Goal: Find specific page/section: Find specific page/section

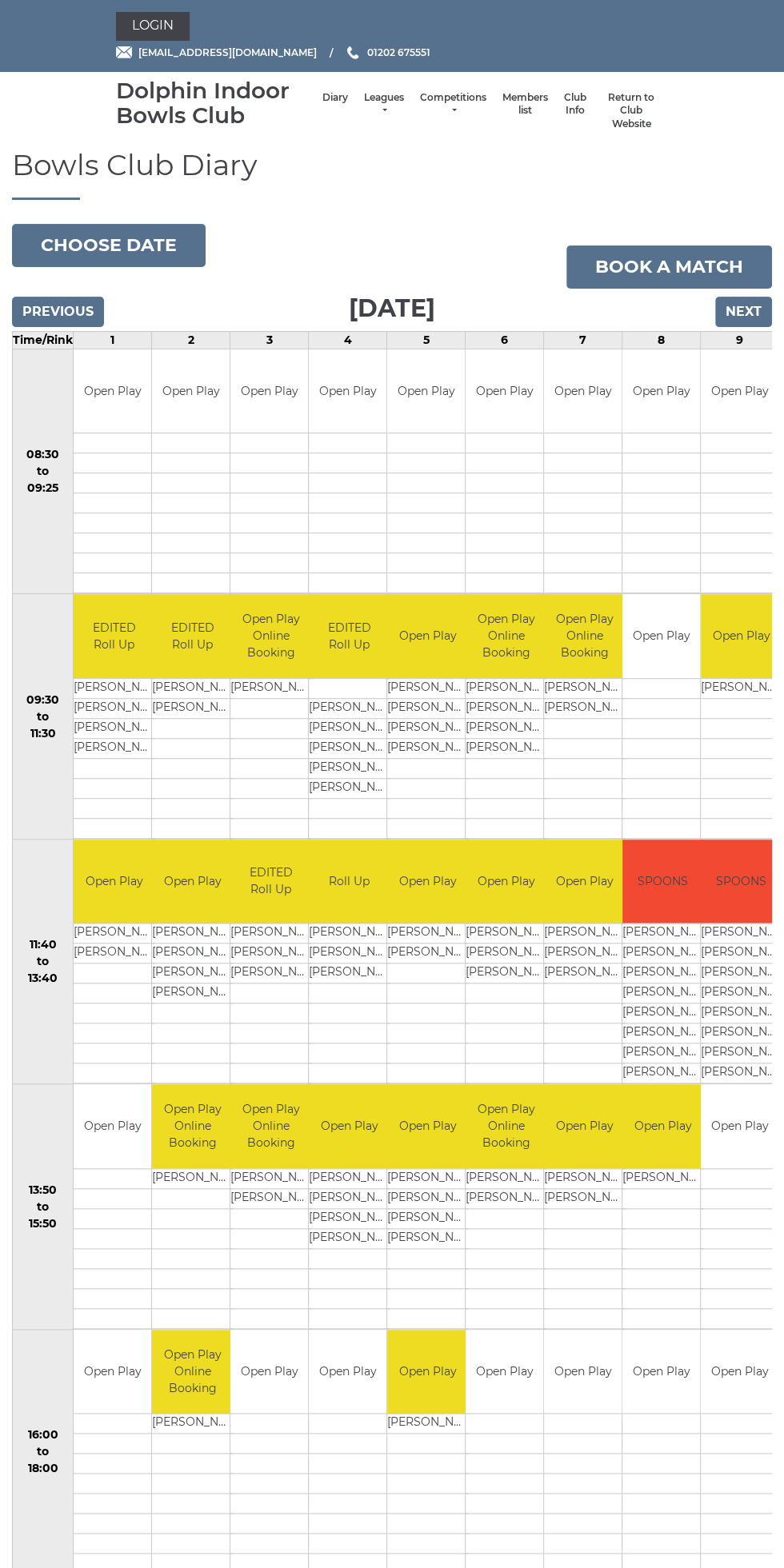
click at [503, 199] on h1 "Bowls Club Diary" at bounding box center [392, 174] width 760 height 51
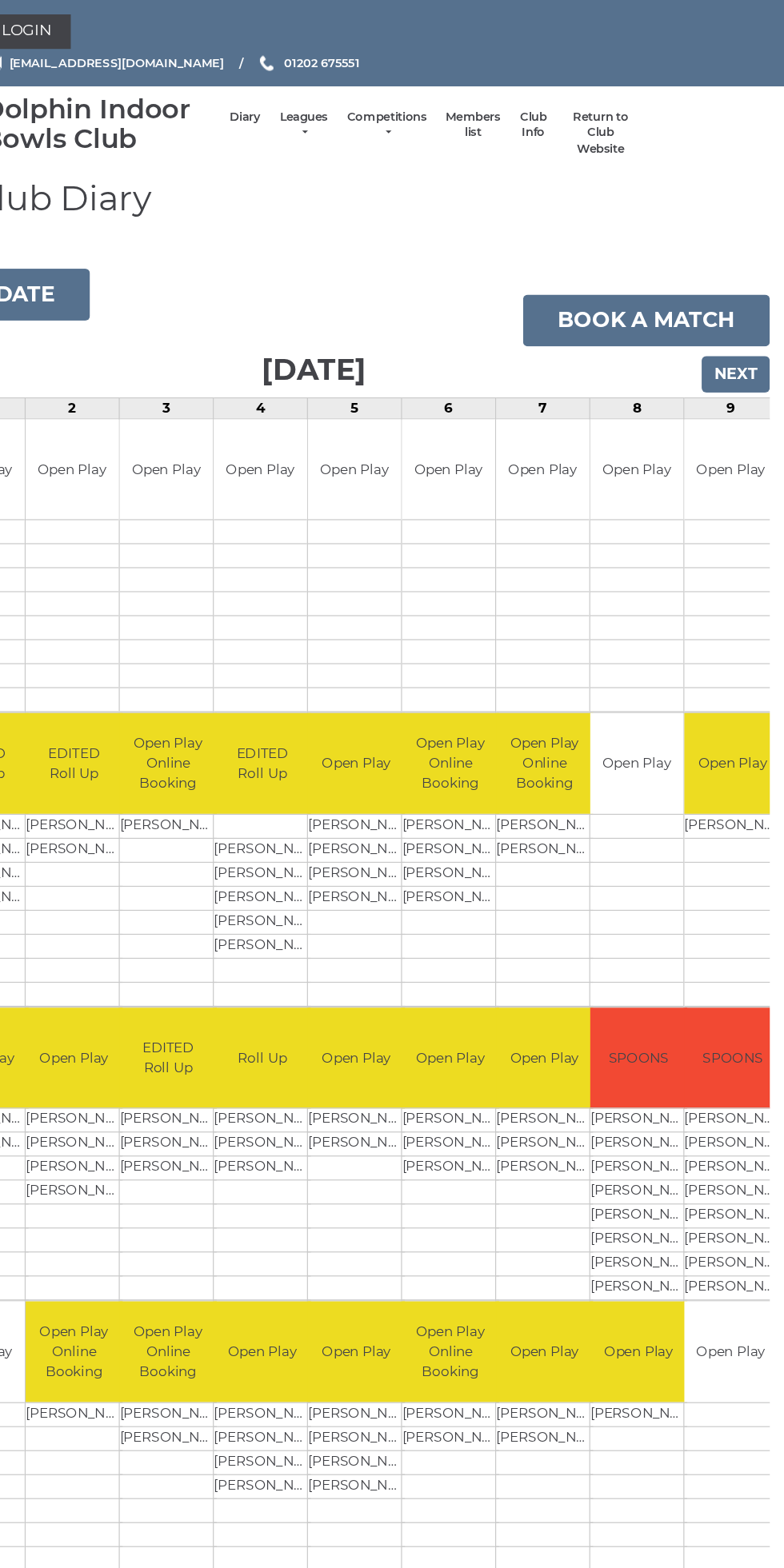
click at [493, 146] on nav "Dolphin Indoor Bowls Club Diary Leagues Club leagues - Winter 2025/2026 Club le…" at bounding box center [392, 111] width 784 height 79
click at [487, 152] on h1 "Bowls Club Diary" at bounding box center [392, 174] width 760 height 51
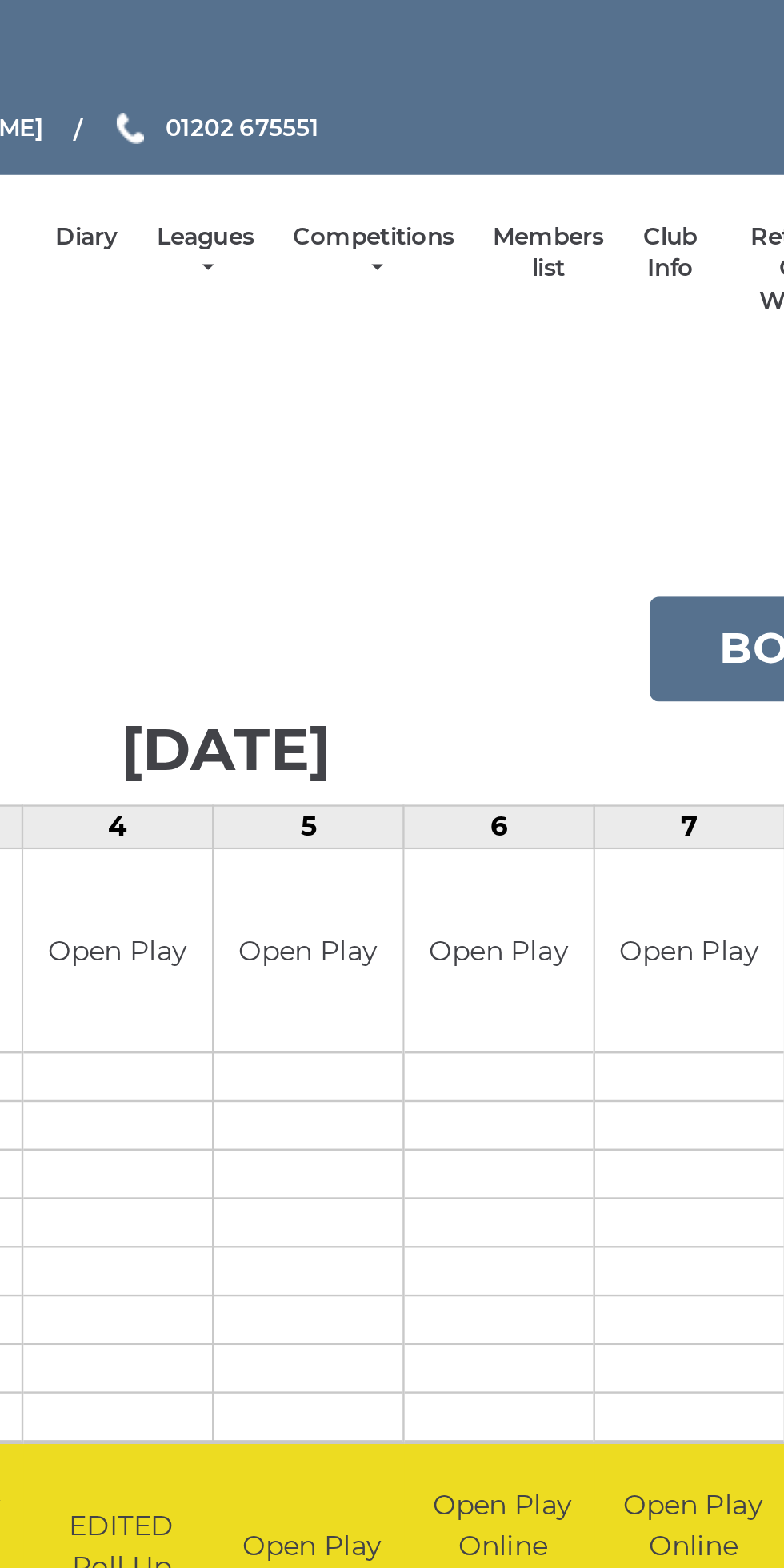
click at [533, 102] on link "Members list" at bounding box center [526, 104] width 46 height 26
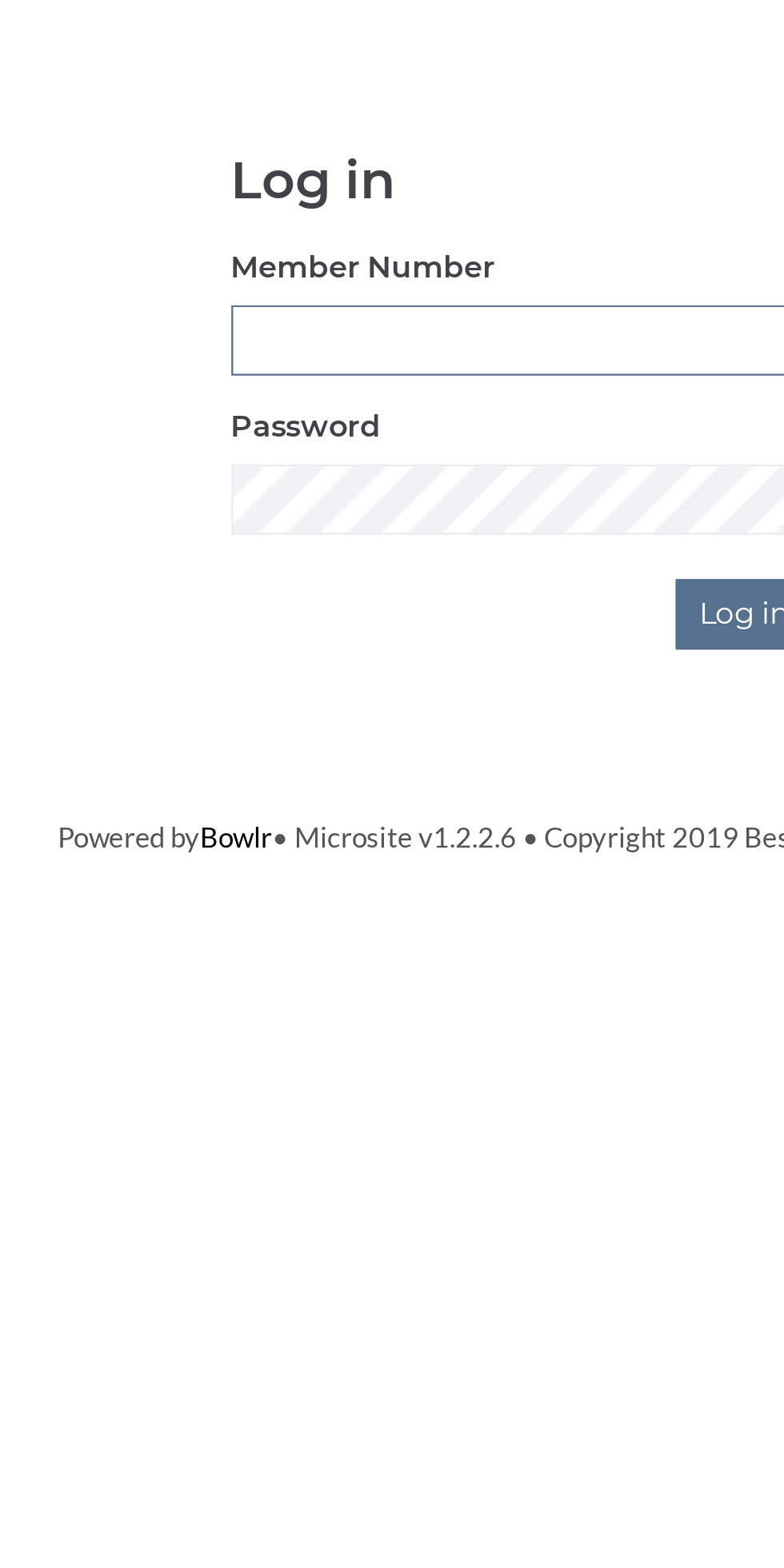
click at [405, 298] on input "Member Number" at bounding box center [392, 303] width 252 height 30
type input "3199"
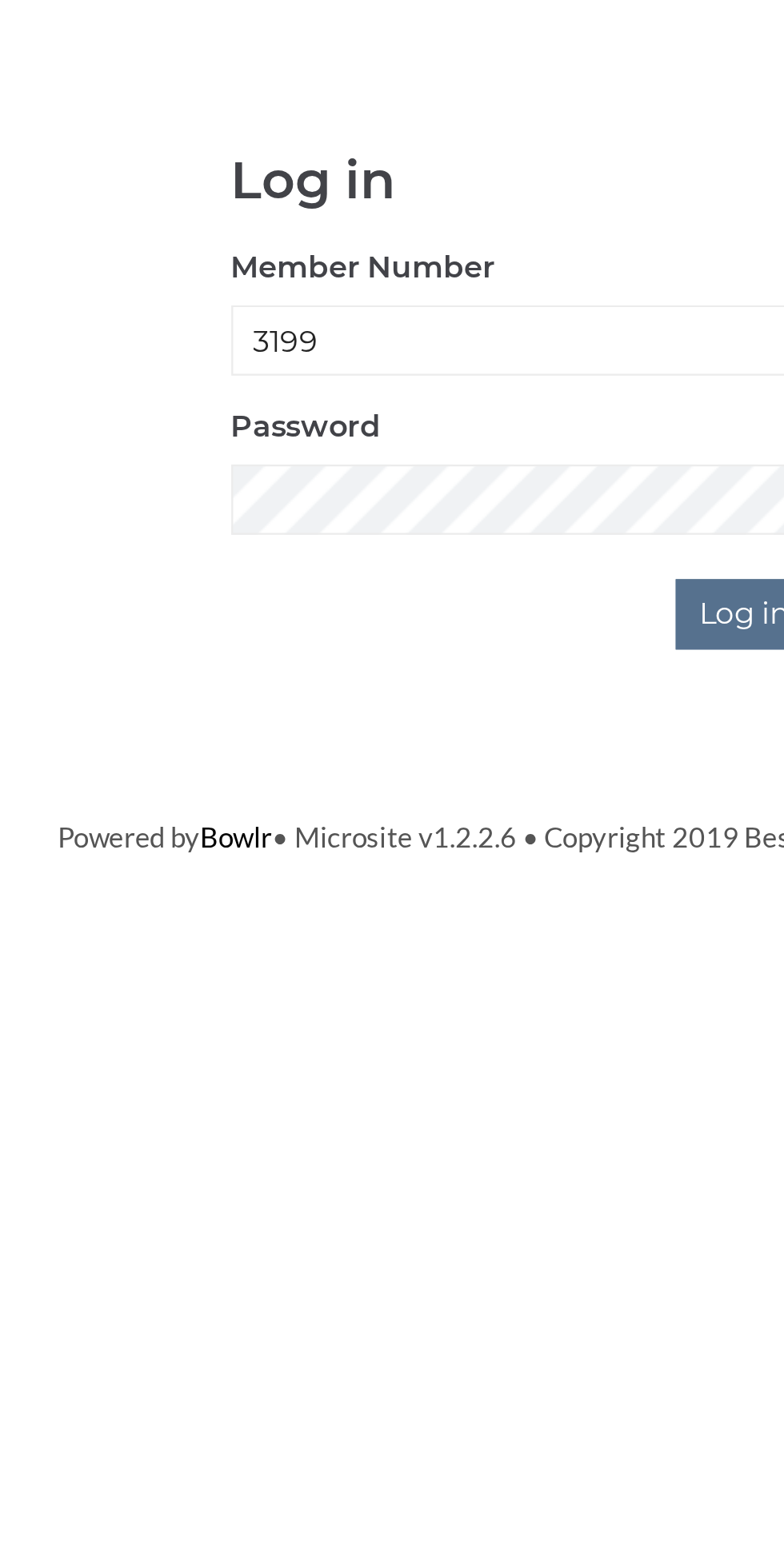
click at [459, 406] on input "Log in" at bounding box center [489, 421] width 60 height 30
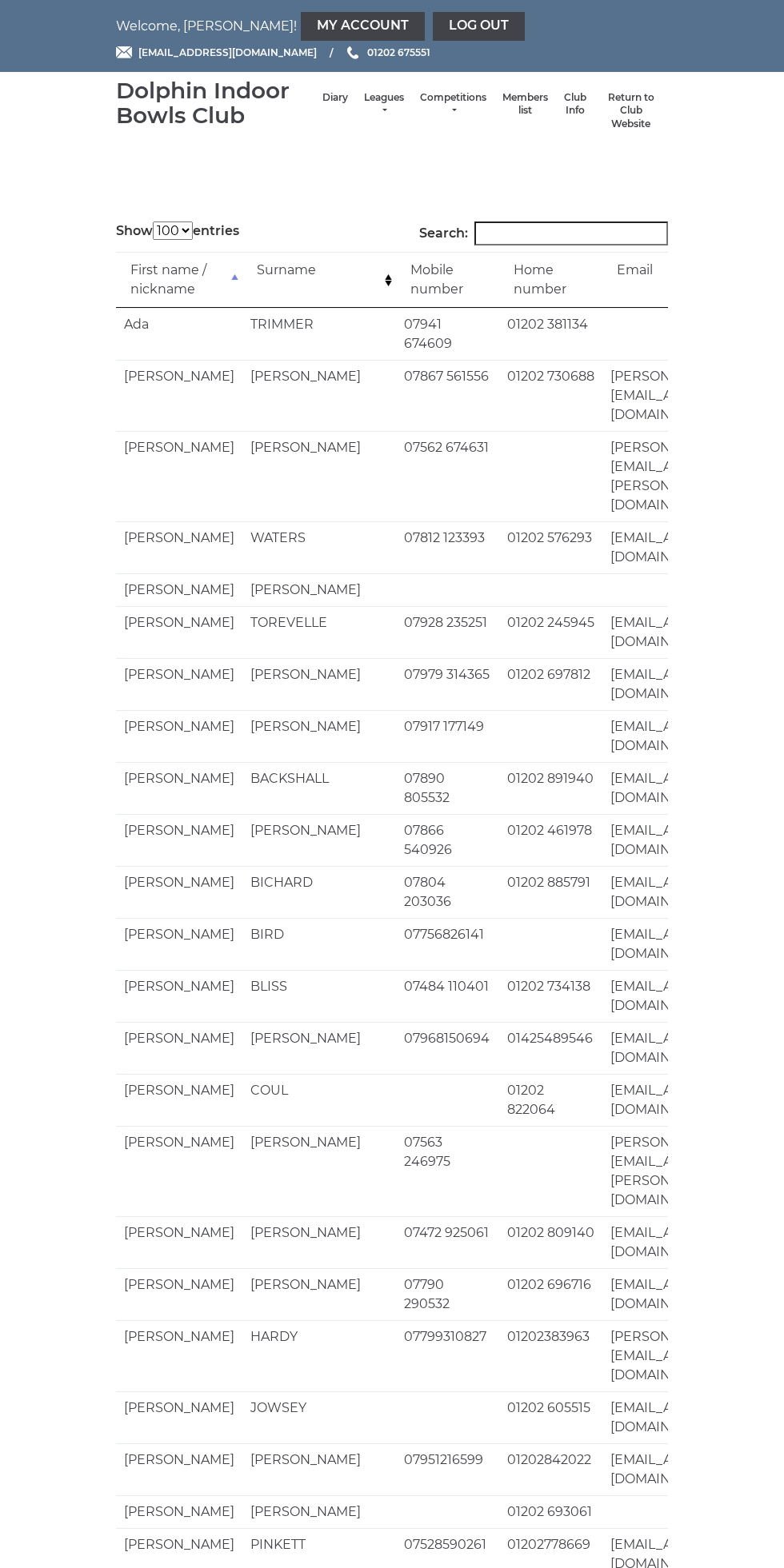
select select "100"
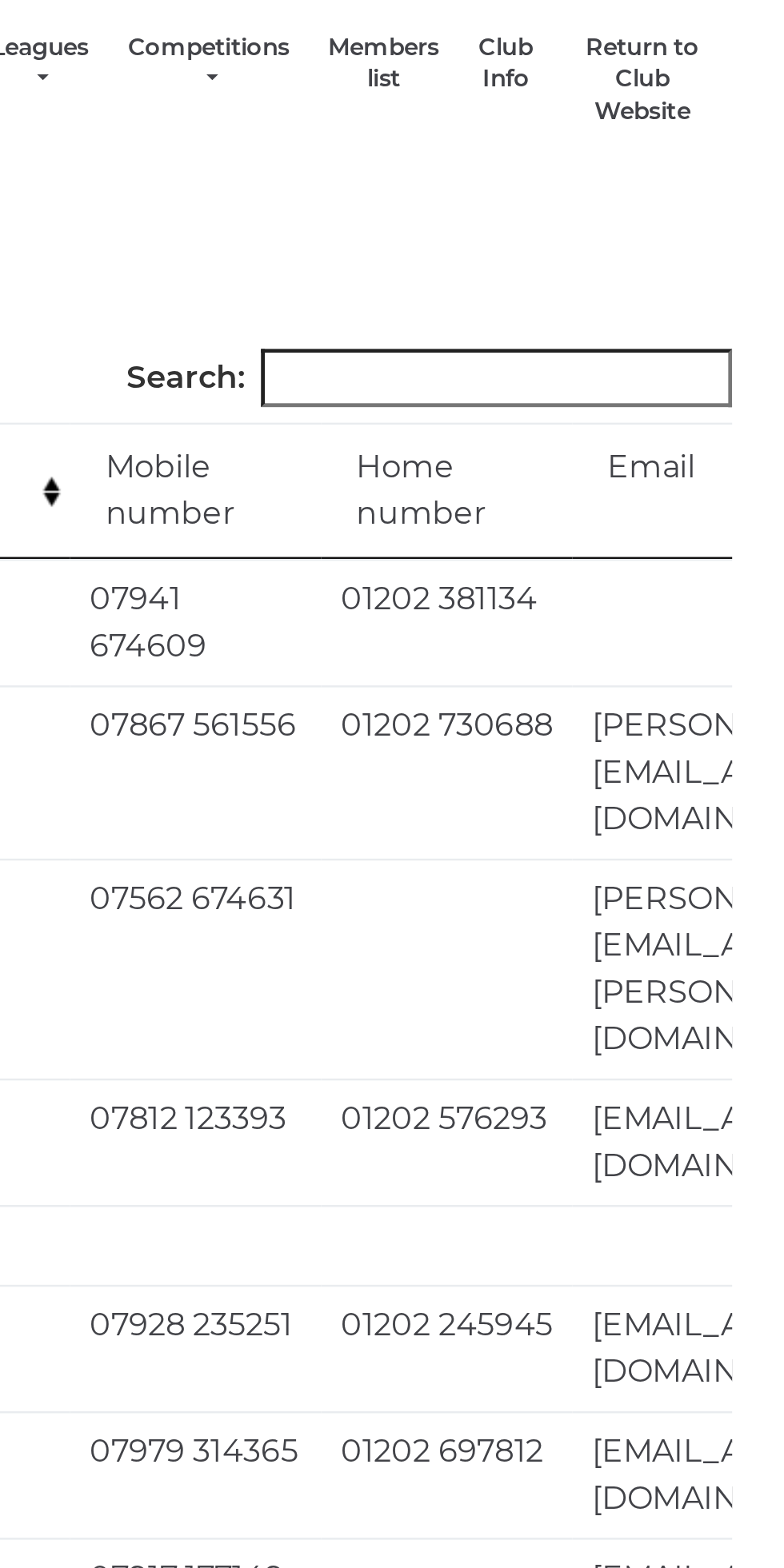
click at [559, 232] on input "Search:" at bounding box center [572, 233] width 194 height 24
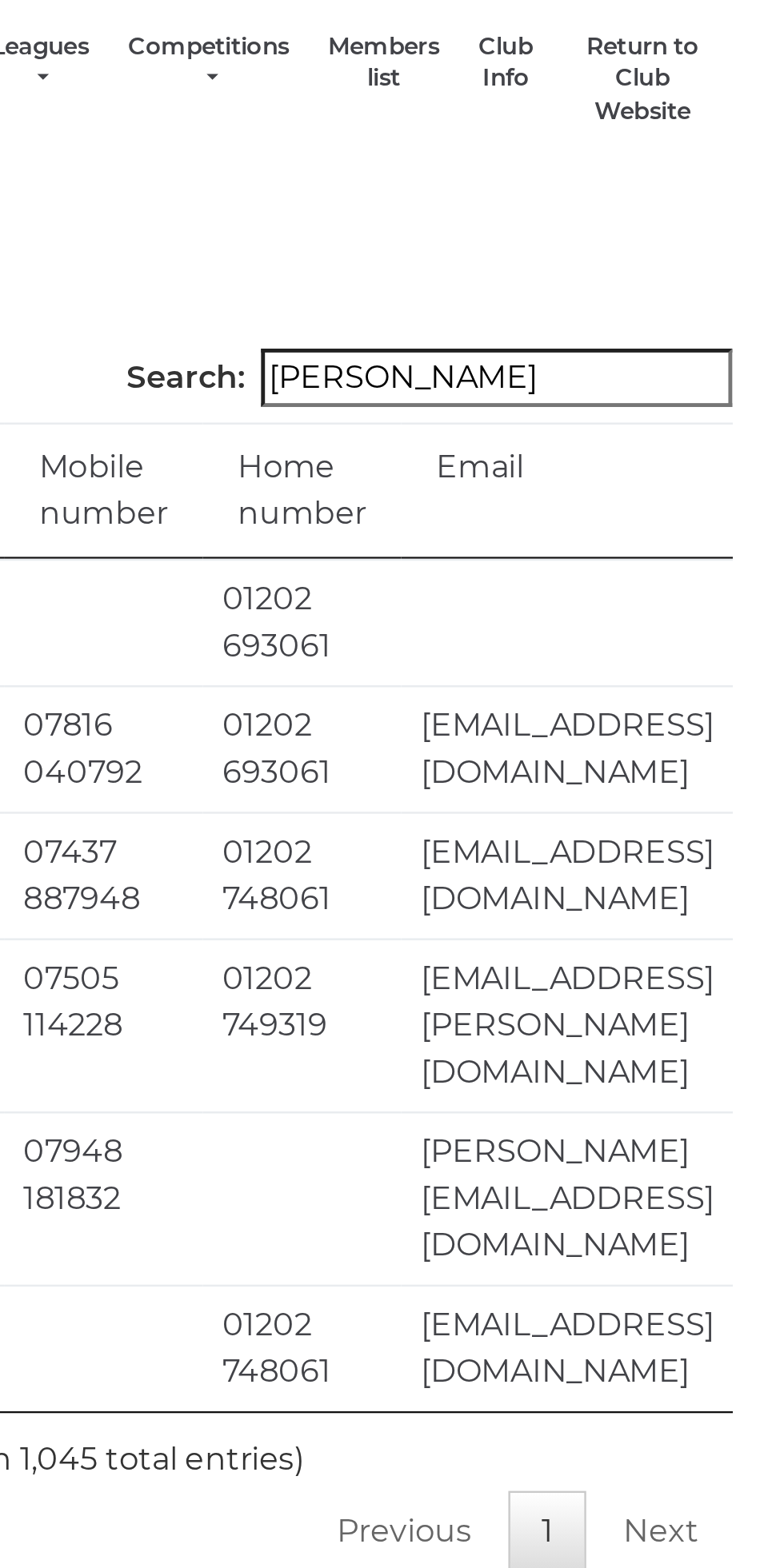
type input "Morgan"
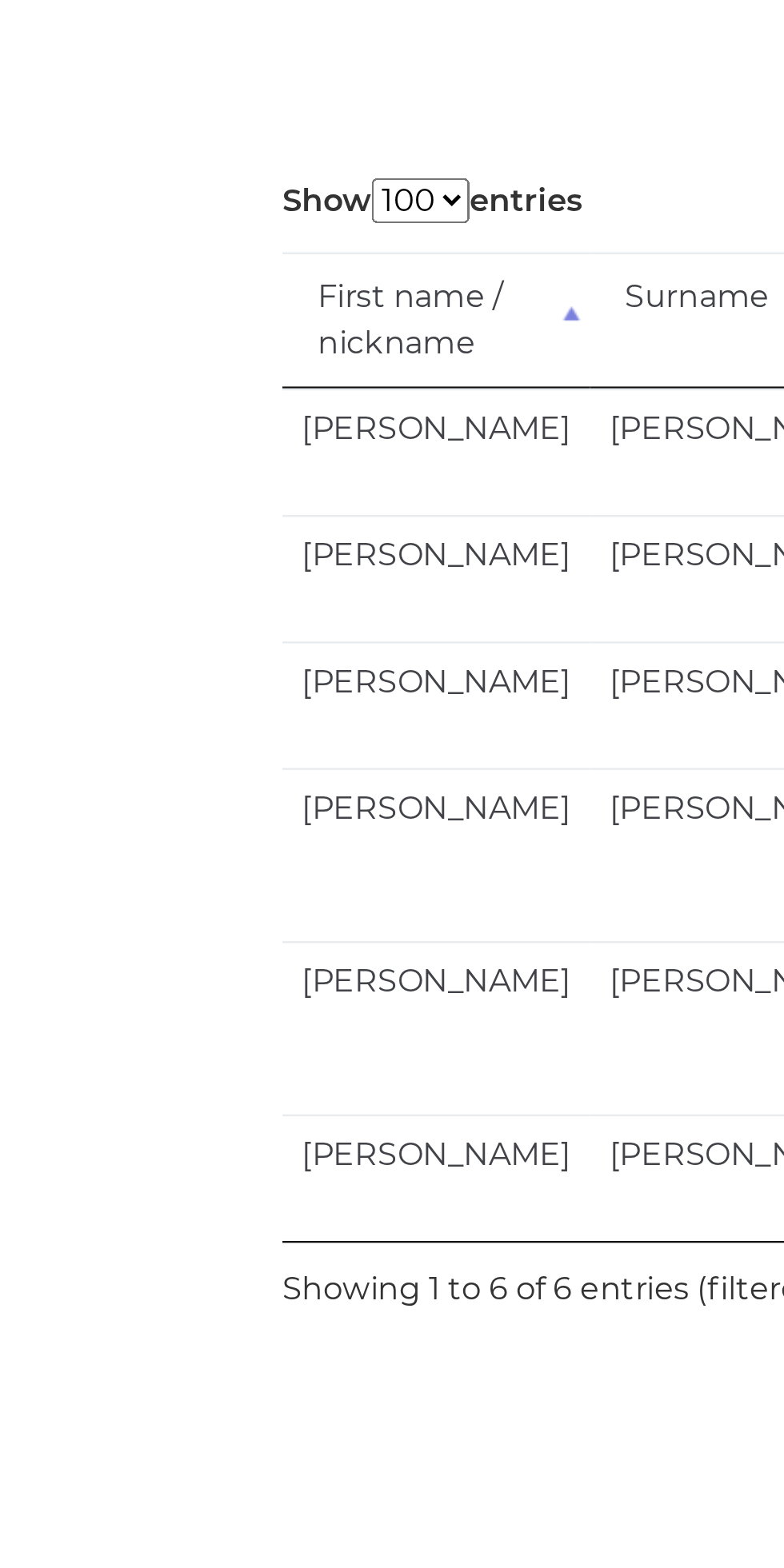
scroll to position [0, 2]
